Goal: Task Accomplishment & Management: Manage account settings

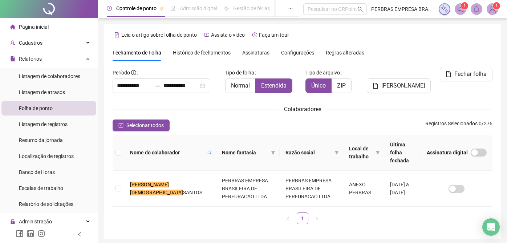
scroll to position [19, 0]
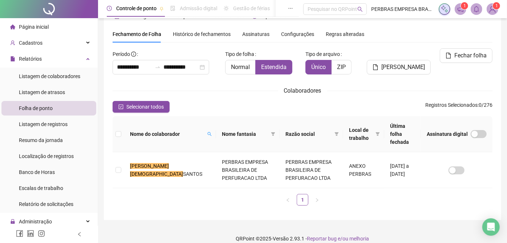
click at [212, 34] on span "Histórico de fechamentos" at bounding box center [202, 34] width 58 height 6
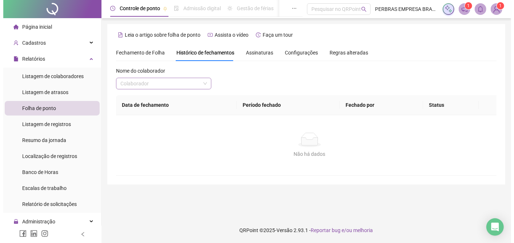
scroll to position [0, 0]
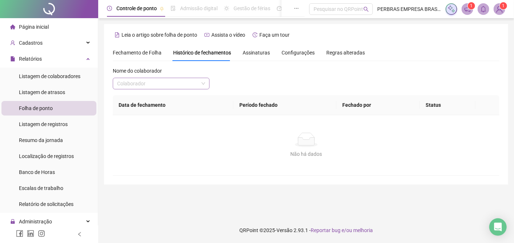
click at [167, 88] on input "search" at bounding box center [157, 83] width 81 height 11
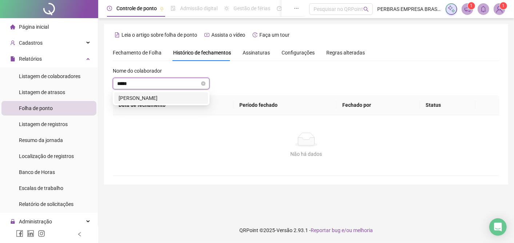
type input "******"
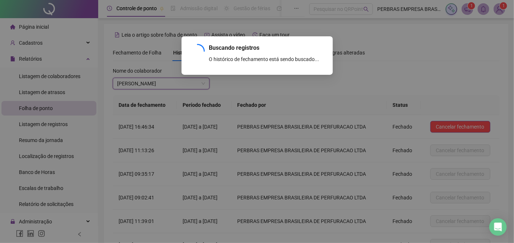
scroll to position [76, 0]
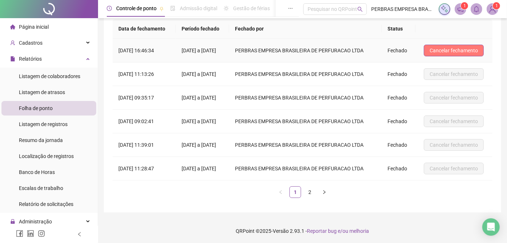
click at [445, 51] on span "Cancelar fechamento" at bounding box center [454, 51] width 48 height 8
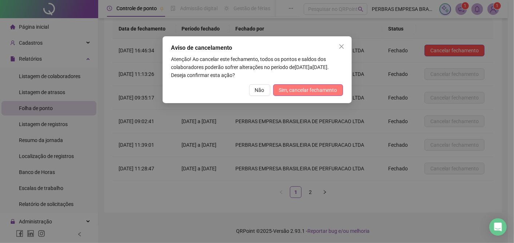
click at [318, 92] on span "Sim, cancelar fechamento" at bounding box center [308, 90] width 58 height 8
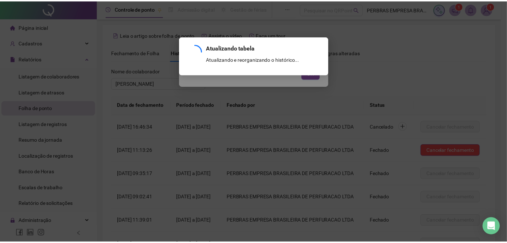
scroll to position [103, 0]
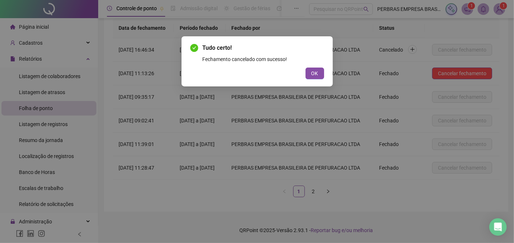
click at [313, 75] on span "OK" at bounding box center [314, 73] width 7 height 8
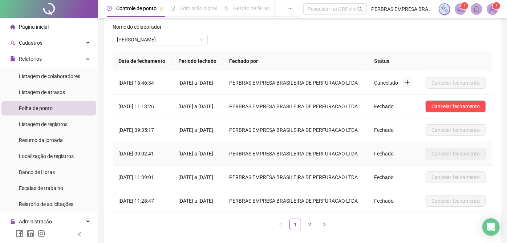
scroll to position [0, 0]
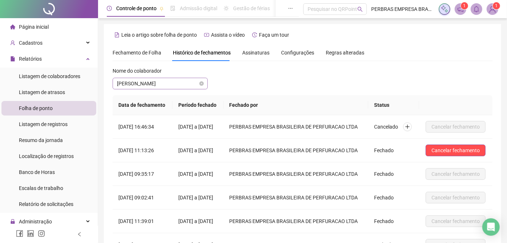
click at [150, 86] on span "[PERSON_NAME]" at bounding box center [160, 83] width 87 height 11
type input "*******"
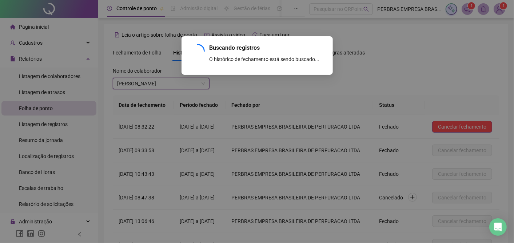
scroll to position [103, 0]
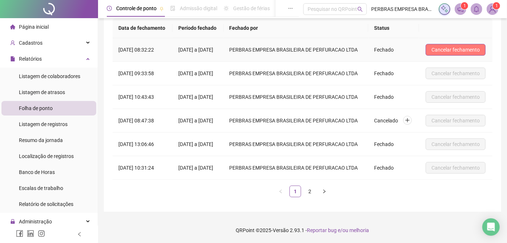
click at [484, 44] on button "Cancelar fechamento" at bounding box center [456, 50] width 60 height 12
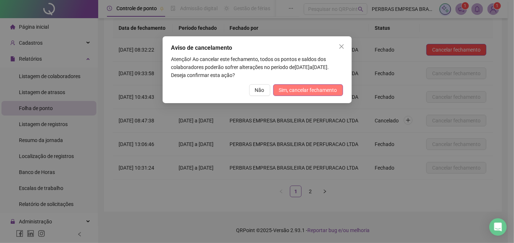
click at [332, 88] on span "Sim, cancelar fechamento" at bounding box center [308, 90] width 58 height 8
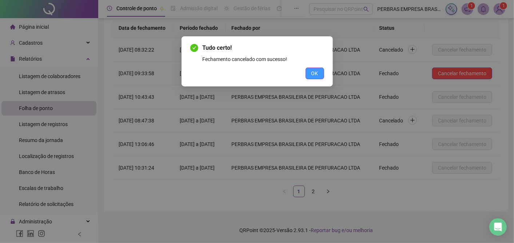
click at [311, 72] on span "OK" at bounding box center [314, 73] width 7 height 8
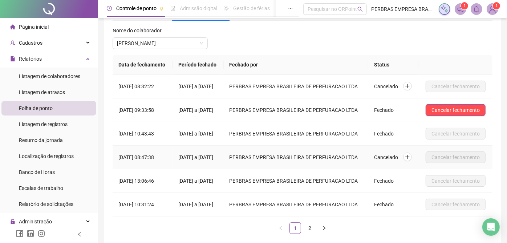
scroll to position [0, 0]
